Goal: Information Seeking & Learning: Learn about a topic

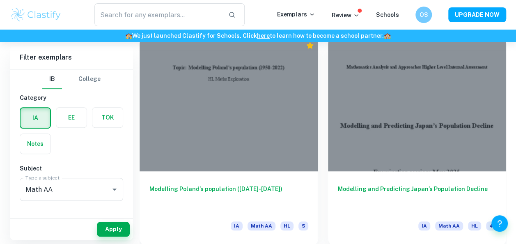
scroll to position [240, 0]
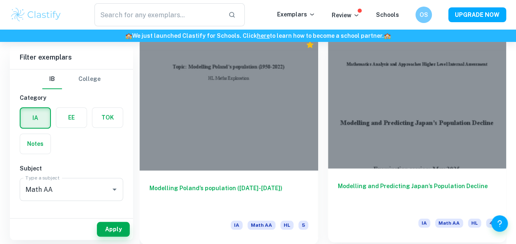
click at [365, 131] on div at bounding box center [417, 102] width 179 height 134
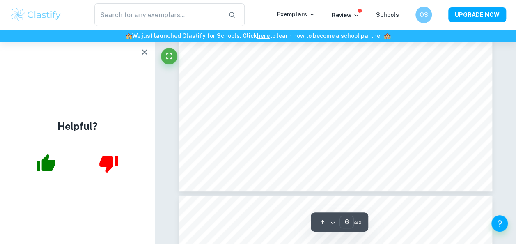
scroll to position [2638, 0]
click at [146, 52] on icon "button" at bounding box center [145, 52] width 10 height 10
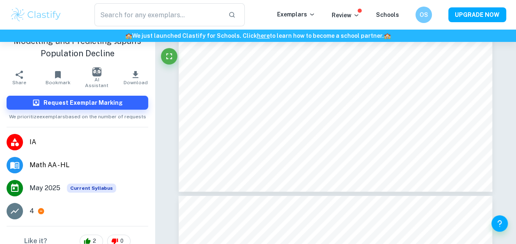
scroll to position [15, 0]
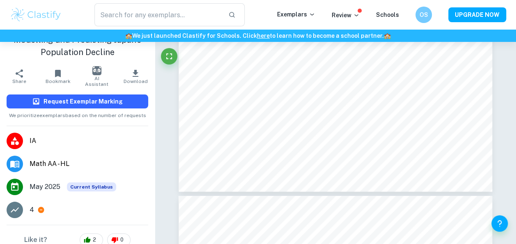
click at [74, 103] on h6 "Request Exemplar Marking" at bounding box center [83, 101] width 79 height 9
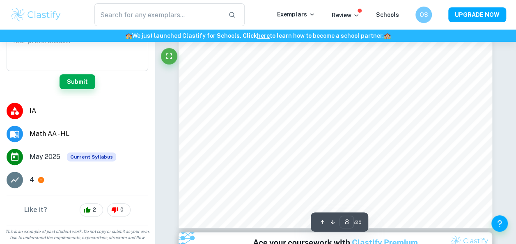
scroll to position [0, 0]
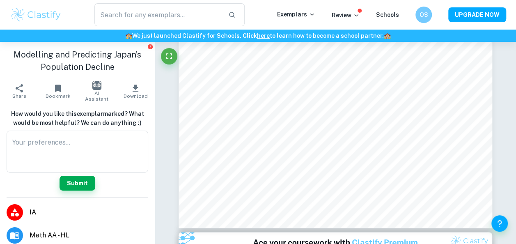
type input "1"
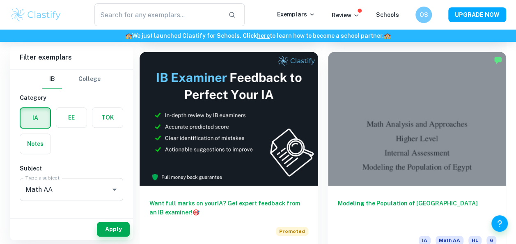
scroll to position [484, 0]
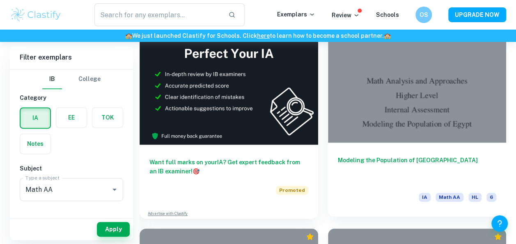
click at [368, 90] on div at bounding box center [417, 76] width 179 height 134
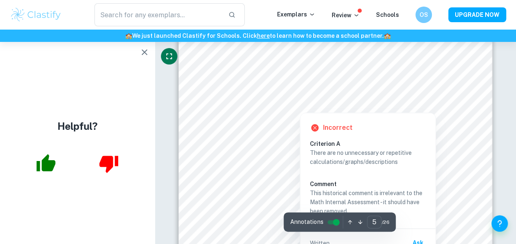
scroll to position [1819, 0]
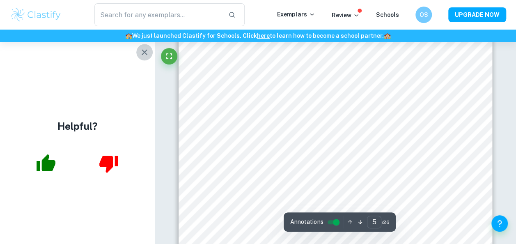
click at [140, 48] on icon "button" at bounding box center [145, 52] width 10 height 10
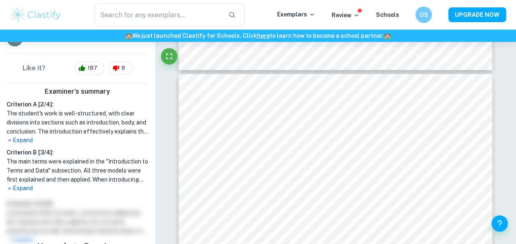
scroll to position [164, 0]
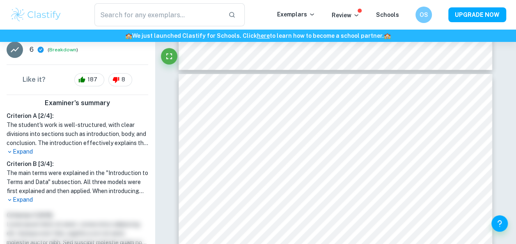
click at [19, 147] on p "Expand" at bounding box center [78, 151] width 142 height 9
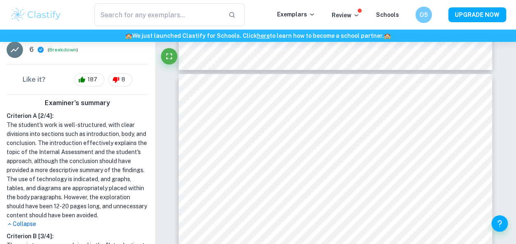
scroll to position [205, 0]
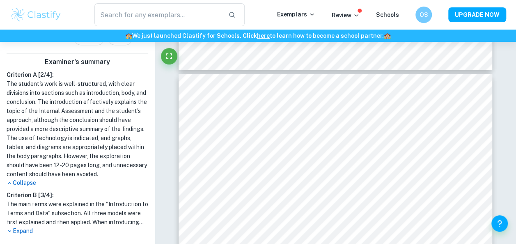
click at [19, 182] on p "Collapse" at bounding box center [78, 183] width 142 height 9
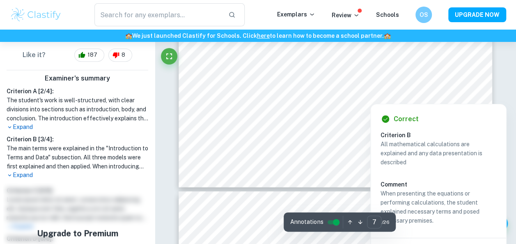
scroll to position [2841, 0]
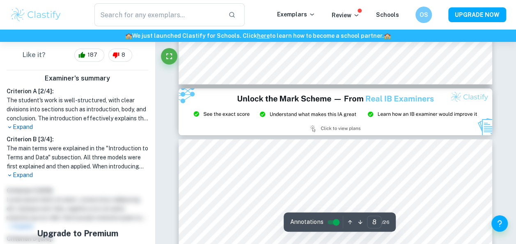
type input "9"
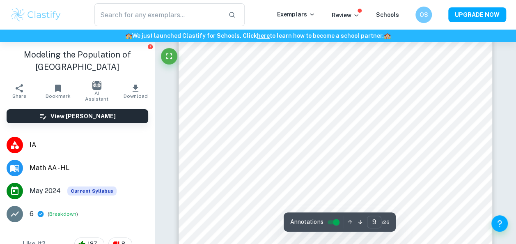
scroll to position [3498, 0]
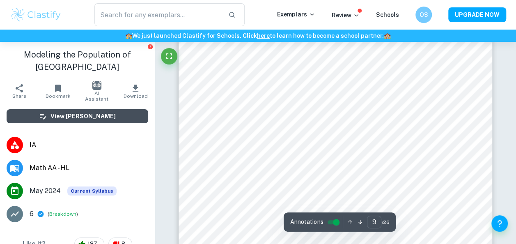
click at [65, 112] on h6 "View Mark Scheme" at bounding box center [83, 116] width 65 height 9
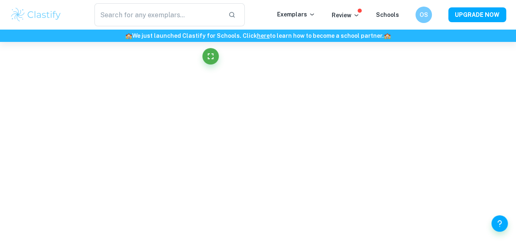
scroll to position [2850, 0]
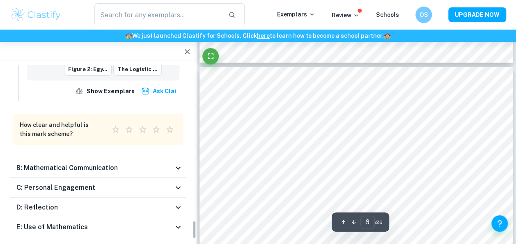
click at [166, 163] on div "B: Mathematical Communication" at bounding box center [94, 168] width 157 height 10
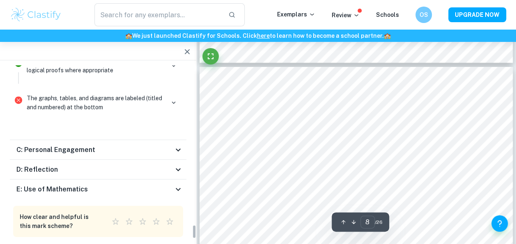
click at [159, 145] on div "C: Personal Engagement" at bounding box center [94, 150] width 157 height 10
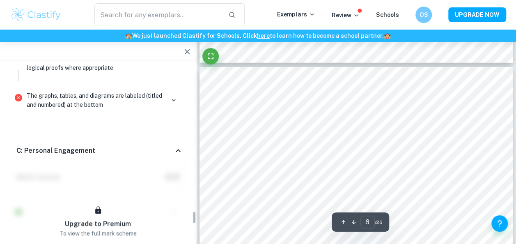
click at [145, 146] on div "C: Personal Engagement" at bounding box center [94, 151] width 157 height 10
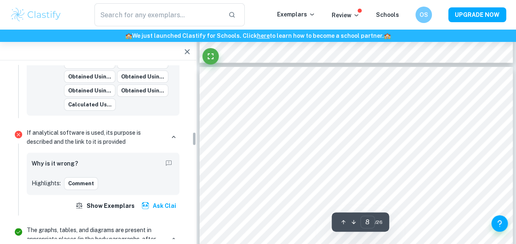
scroll to position [828, 0]
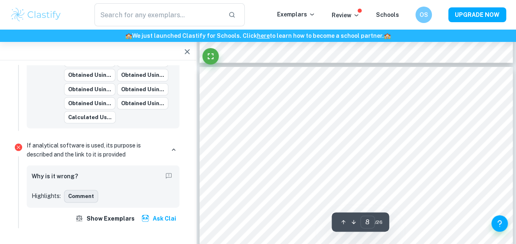
click at [78, 190] on button "Comment" at bounding box center [81, 196] width 34 height 12
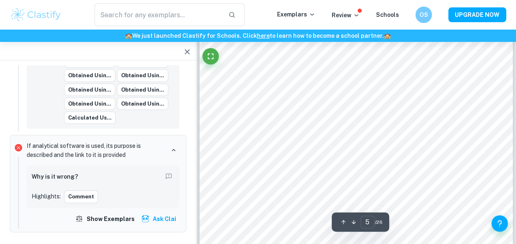
scroll to position [1693, 0]
click at [78, 190] on button "Comment" at bounding box center [81, 196] width 34 height 12
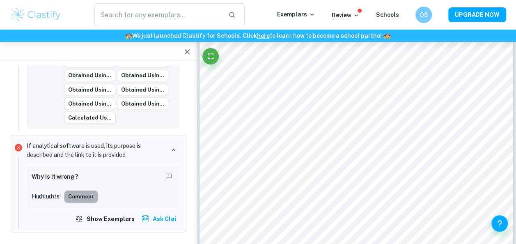
click at [78, 190] on button "Comment" at bounding box center [81, 196] width 34 height 12
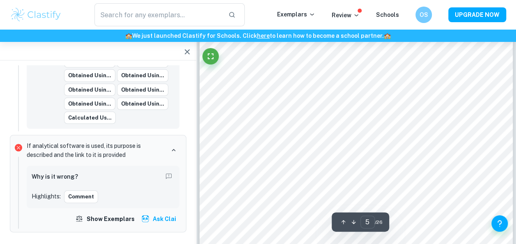
scroll to position [1611, 0]
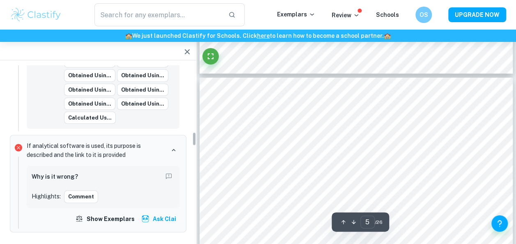
click at [53, 191] on p "Highlights:" at bounding box center [46, 195] width 29 height 9
click at [69, 190] on button "Comment" at bounding box center [81, 196] width 34 height 12
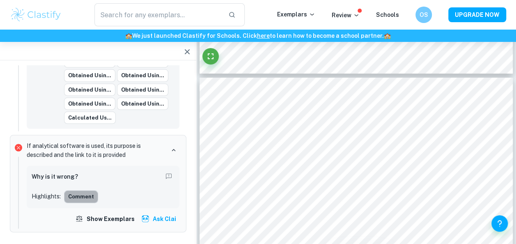
click at [69, 190] on button "Comment" at bounding box center [81, 196] width 34 height 12
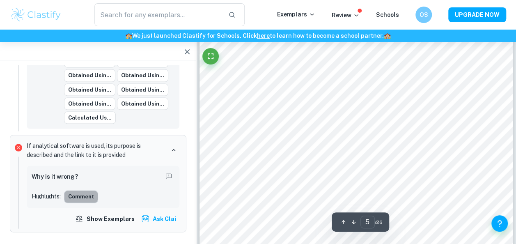
click at [69, 190] on button "Comment" at bounding box center [81, 196] width 34 height 12
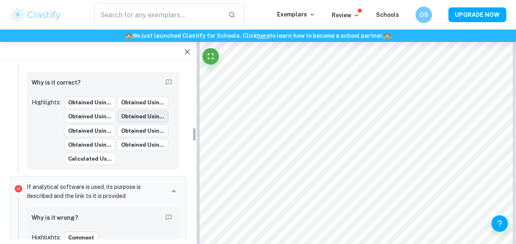
scroll to position [746, 0]
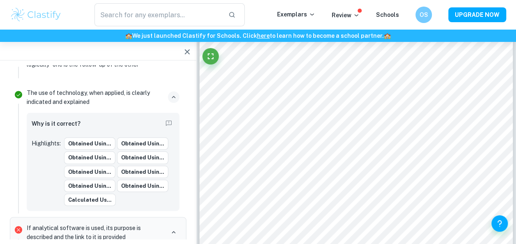
click at [173, 93] on icon "button" at bounding box center [173, 96] width 7 height 7
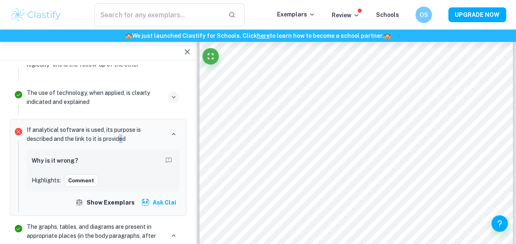
click at [122, 125] on p "If analytical software is used, its purpose is described and the link to it is …" at bounding box center [96, 134] width 138 height 18
drag, startPoint x: 122, startPoint y: 125, endPoint x: 149, endPoint y: 131, distance: 27.3
click at [149, 131] on div "If analytical software is used, its purpose is described and the link to it is …" at bounding box center [102, 167] width 159 height 90
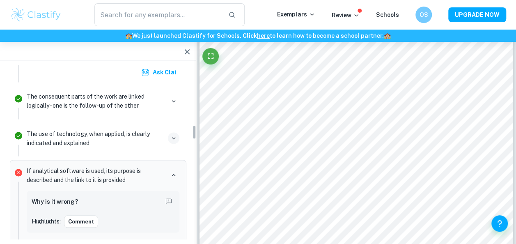
click at [136, 166] on p "If analytical software is used, its purpose is described and the link to it is …" at bounding box center [96, 175] width 138 height 18
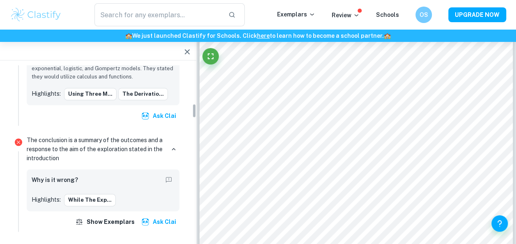
scroll to position [458, 0]
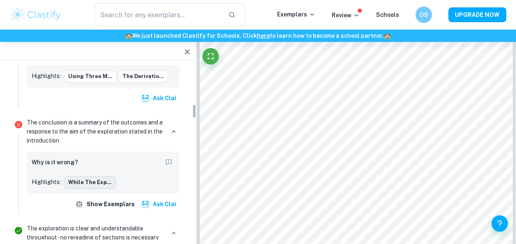
click at [83, 176] on button "While the exp..." at bounding box center [90, 182] width 52 height 12
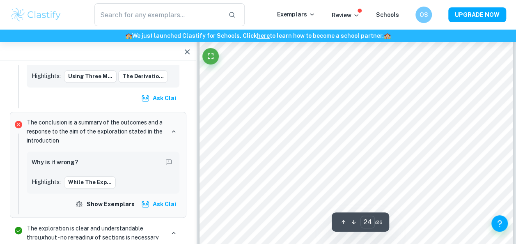
scroll to position [9670, 0]
click at [93, 179] on button "While the exp..." at bounding box center [90, 182] width 52 height 12
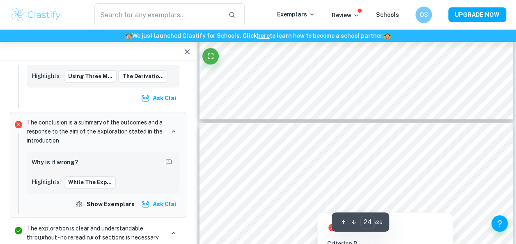
type input "23"
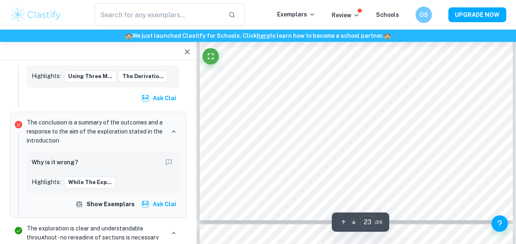
scroll to position [9391, 0]
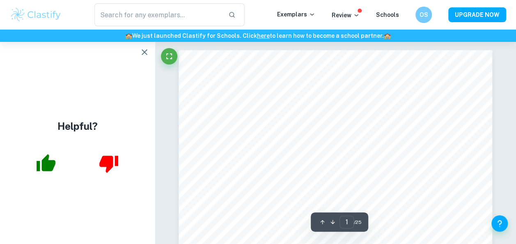
scroll to position [246, 0]
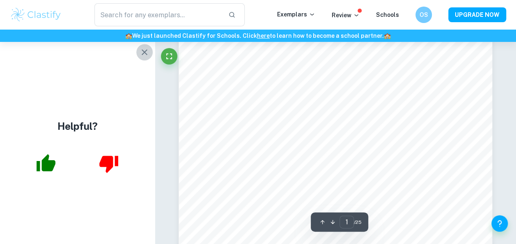
click at [144, 51] on icon "button" at bounding box center [145, 52] width 6 height 6
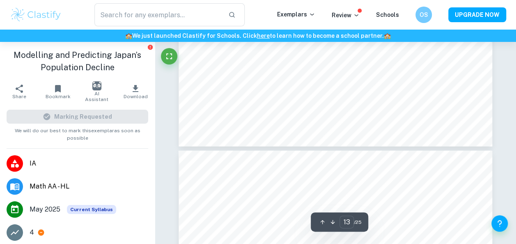
scroll to position [5532, 0]
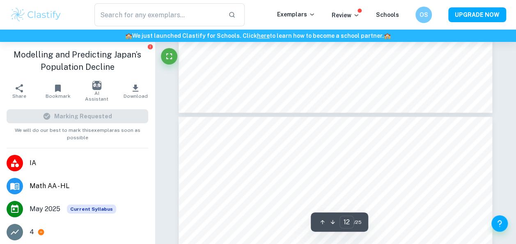
type input "13"
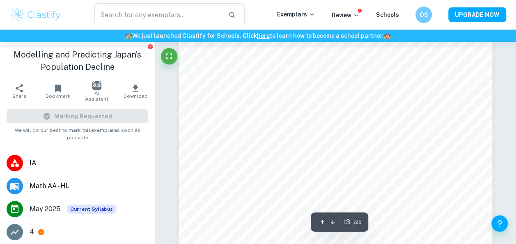
scroll to position [5724, 0]
